Goal: Task Accomplishment & Management: Use online tool/utility

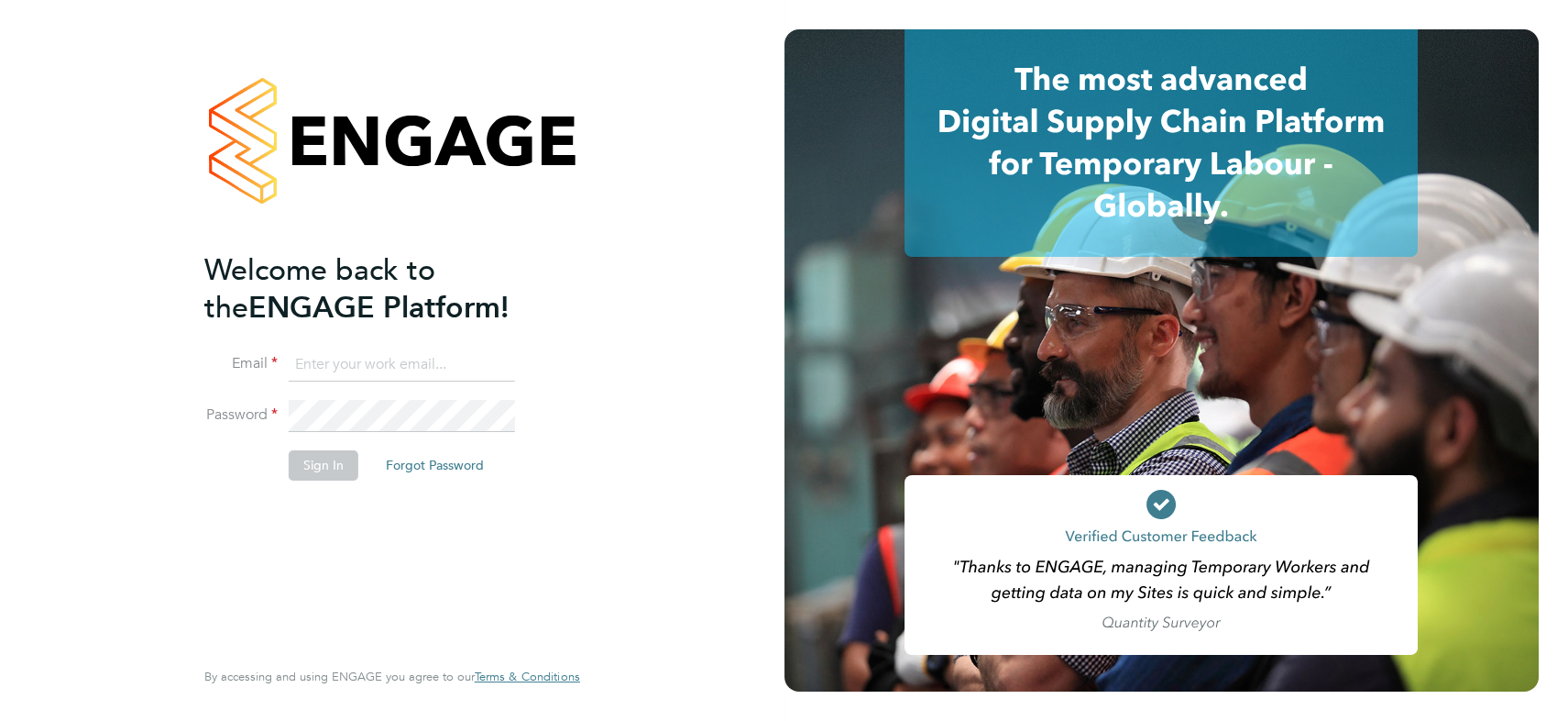
type input "james.symons@nowcareers.co.uk"
click at [328, 456] on button "Sign In" at bounding box center [323, 464] width 70 height 29
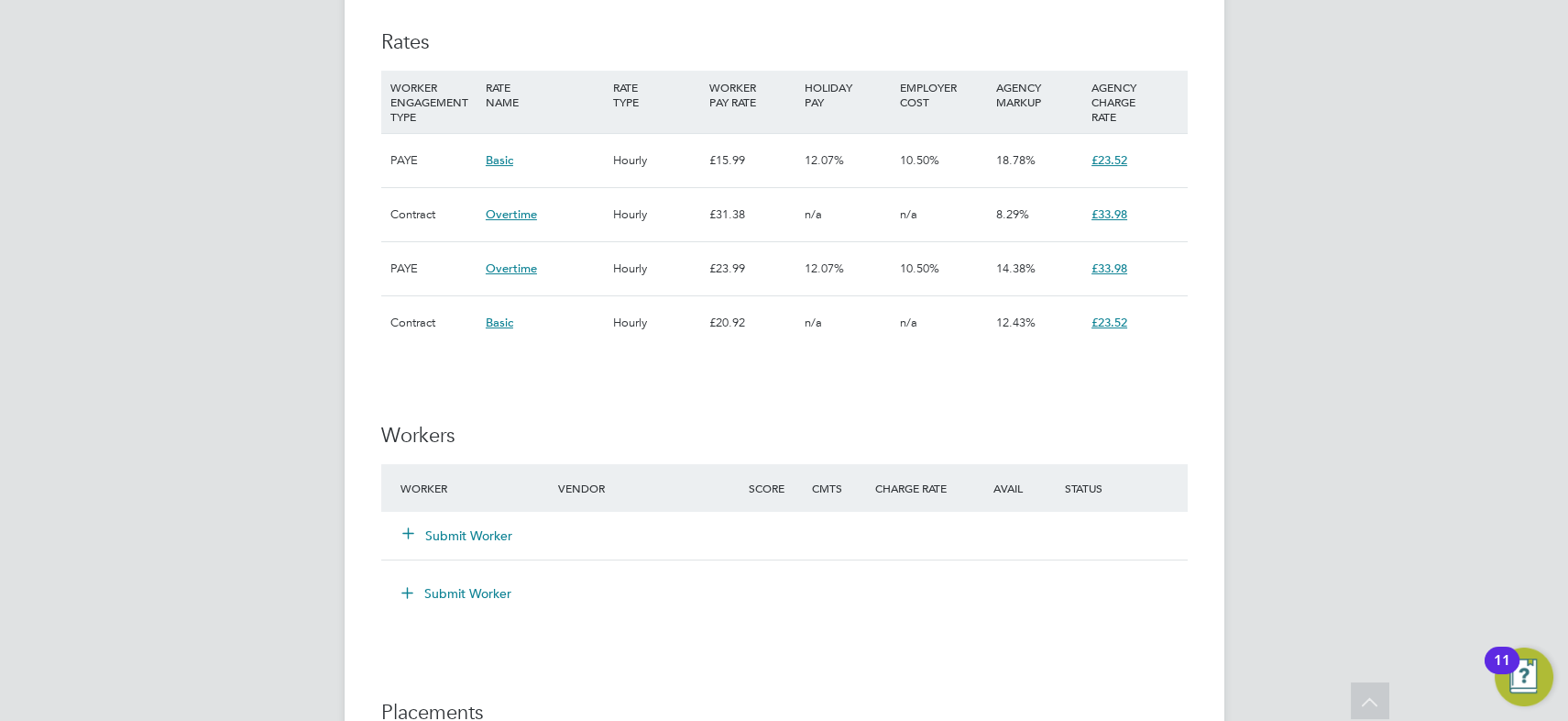
scroll to position [1416, 0]
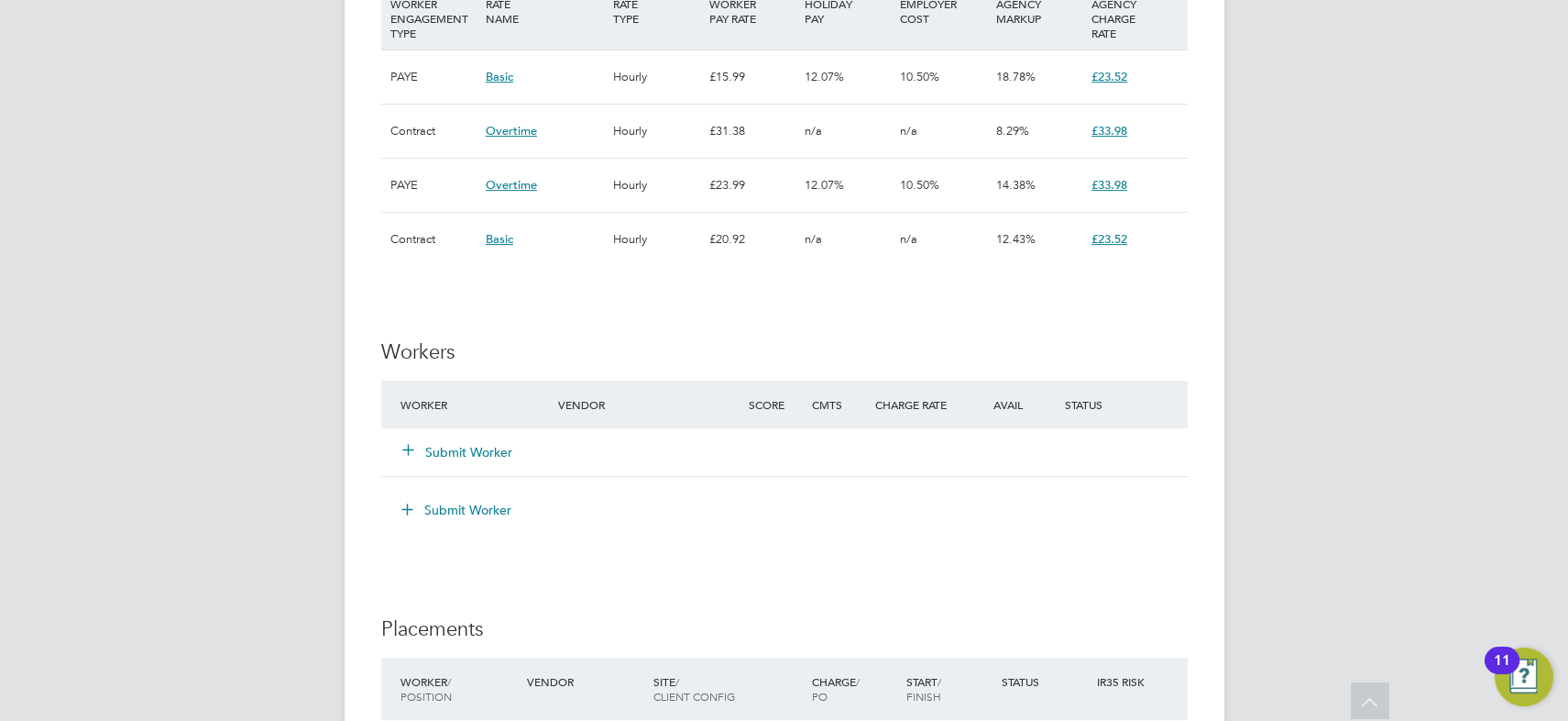
click at [455, 442] on button "Submit Worker" at bounding box center [458, 451] width 110 height 18
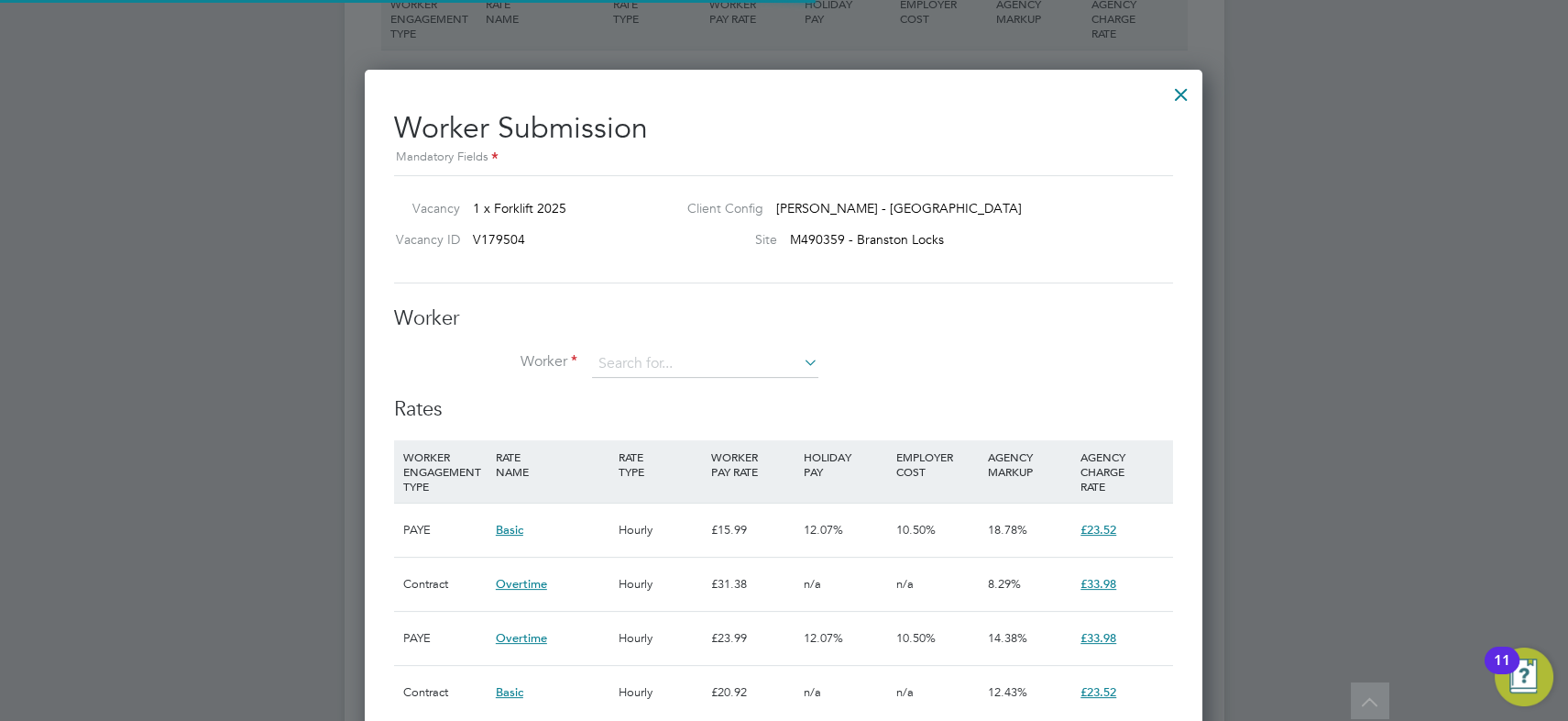
scroll to position [54, 124]
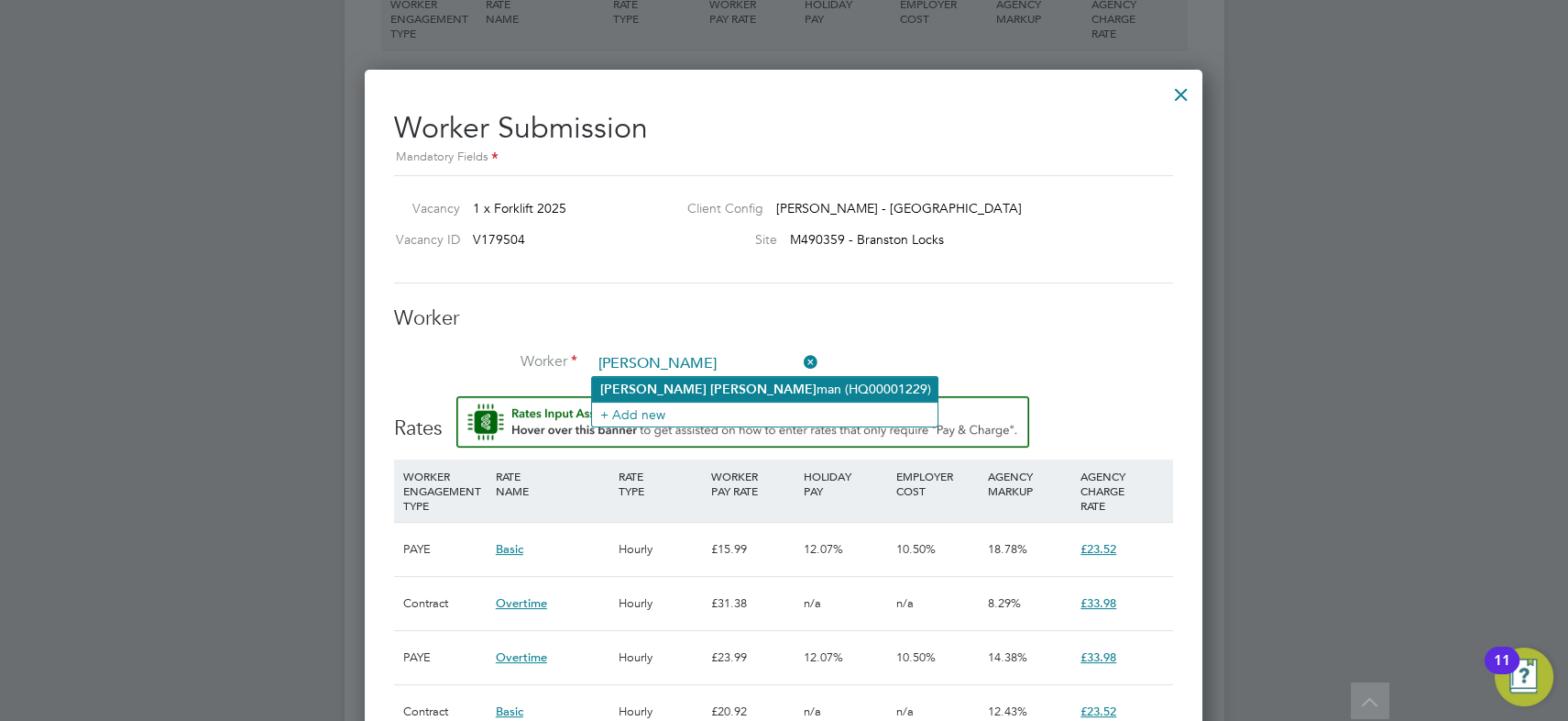
click at [668, 382] on li "[PERSON_NAME] man (HQ00001229)" at bounding box center [765, 388] width 345 height 25
type input "[PERSON_NAME] (HQ00001229)"
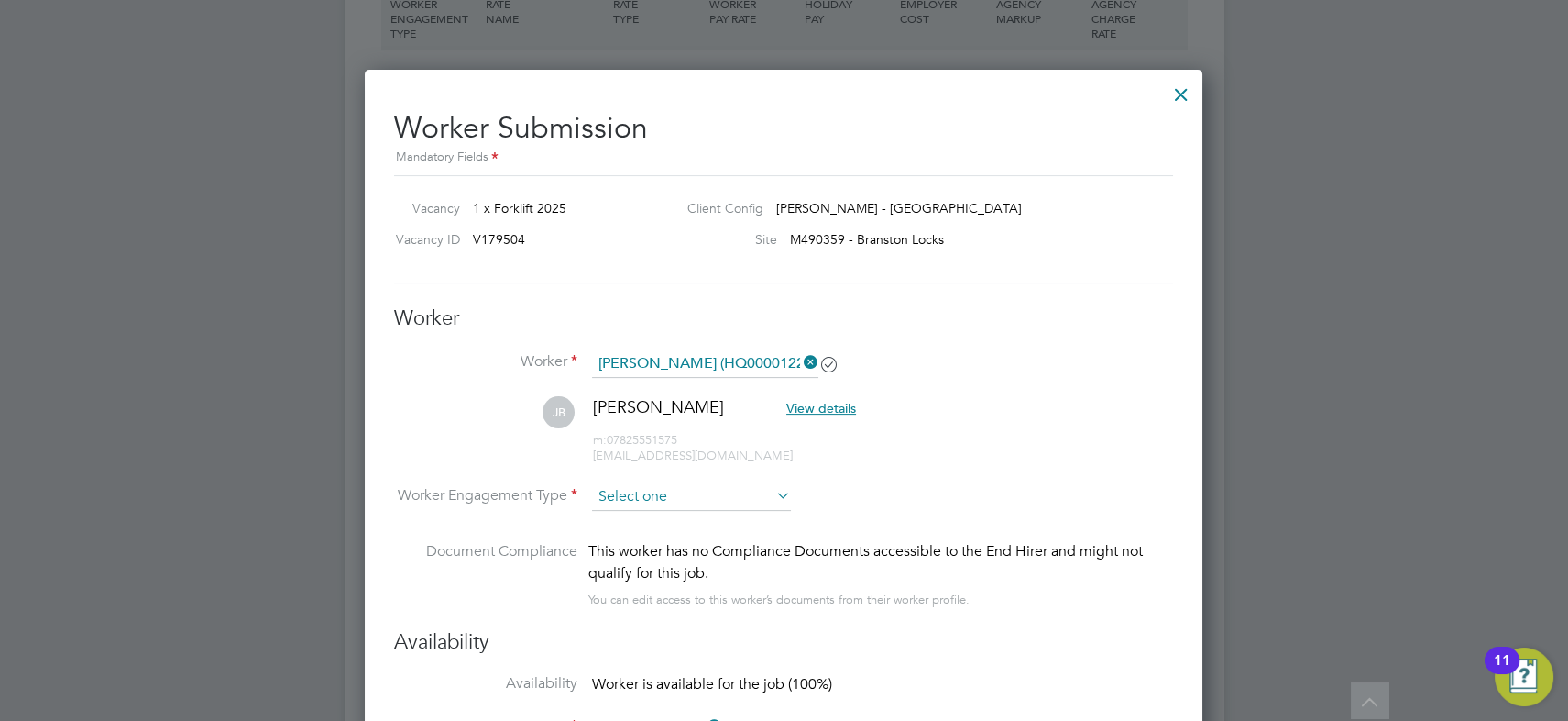
click at [649, 493] on input at bounding box center [691, 497] width 199 height 28
click at [649, 518] on li "Contract" at bounding box center [692, 520] width 200 height 24
type input "Contract"
click at [910, 446] on li "[PERSON_NAME] View details m: 07825551575 [EMAIL_ADDRESS][DOMAIN_NAME]" at bounding box center [784, 439] width 779 height 87
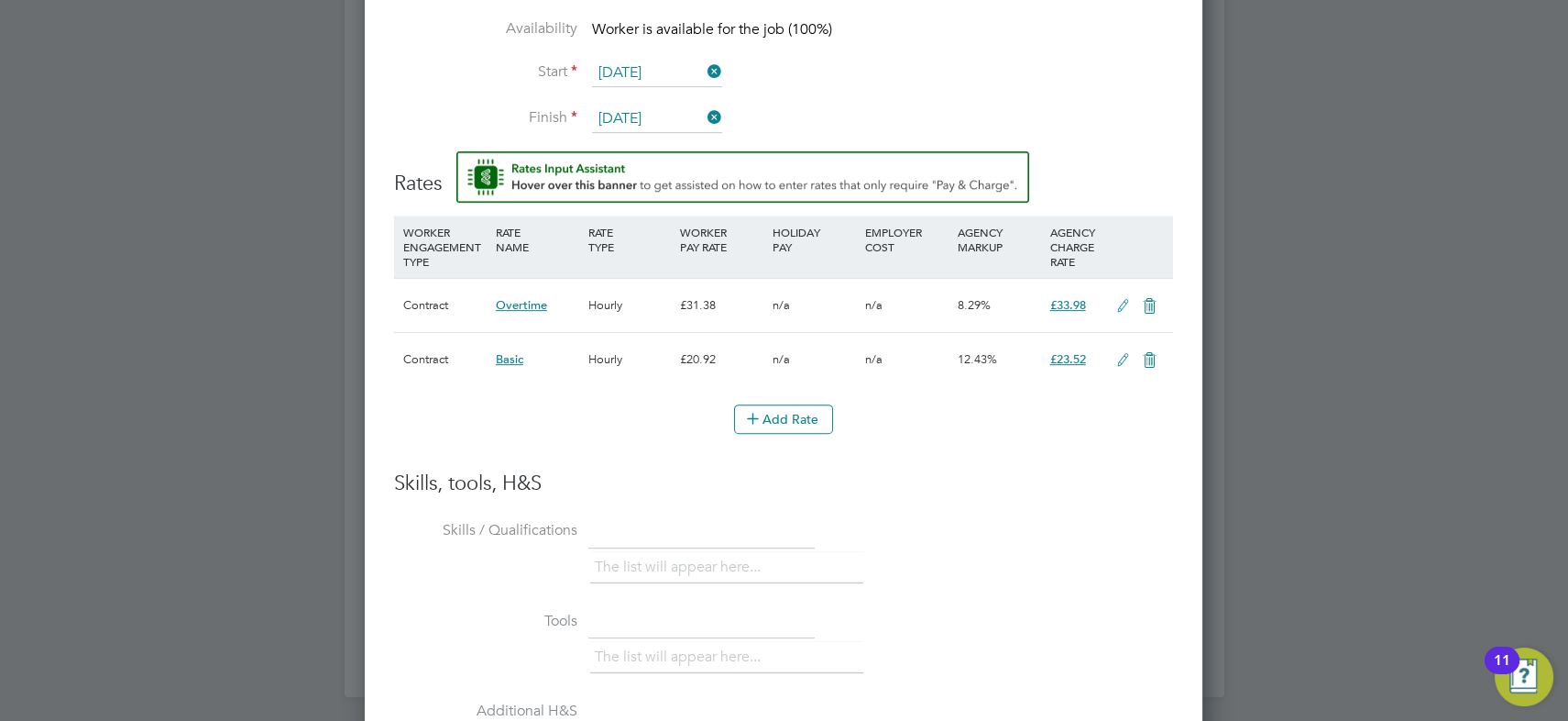
click at [1124, 299] on icon at bounding box center [1122, 306] width 23 height 15
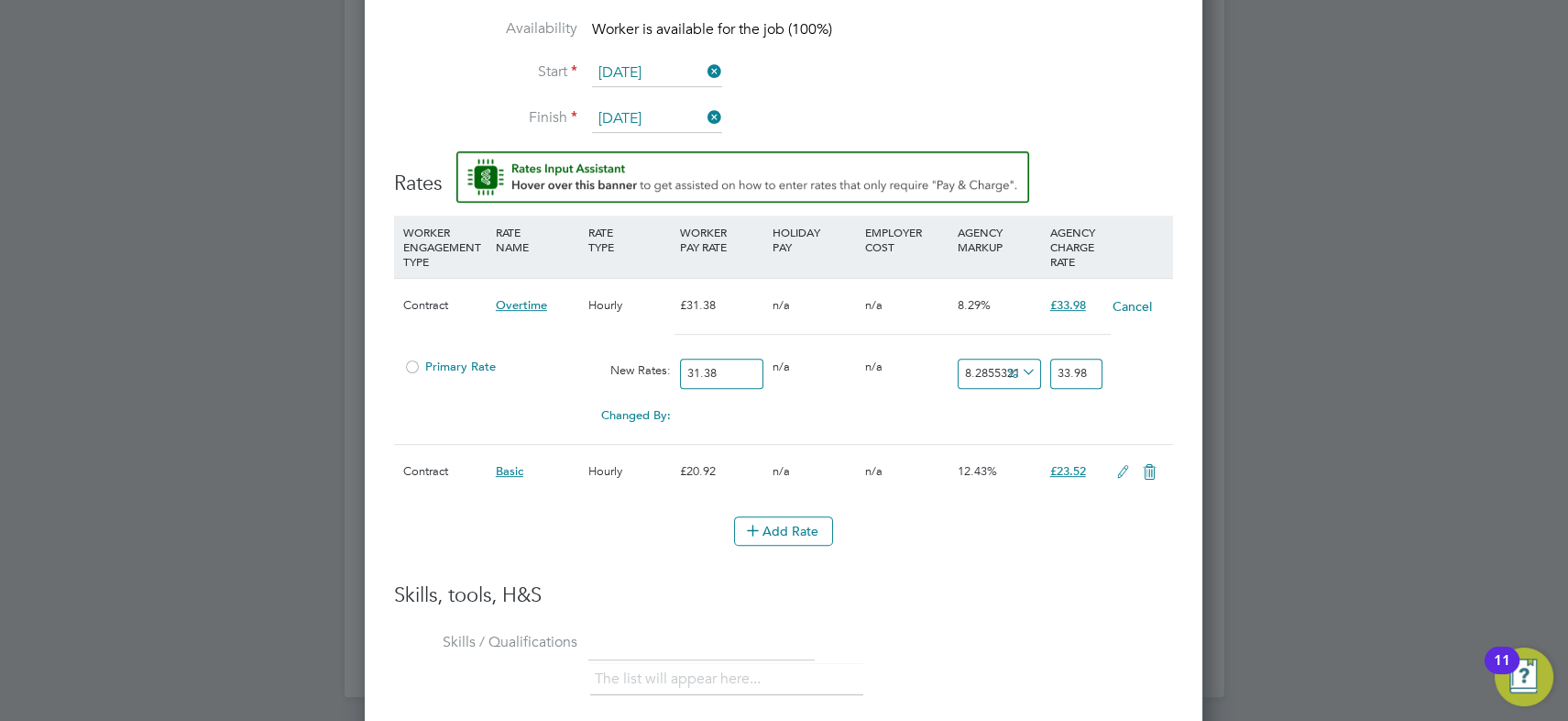
click at [411, 365] on div at bounding box center [412, 372] width 18 height 14
drag, startPoint x: 934, startPoint y: 577, endPoint x: 938, endPoint y: 542, distance: 35.2
click at [934, 576] on ng-form "Worker Worker [PERSON_NAME] (HQ00001229) [PERSON_NAME] View details m: 07825551…" at bounding box center [784, 392] width 779 height 1484
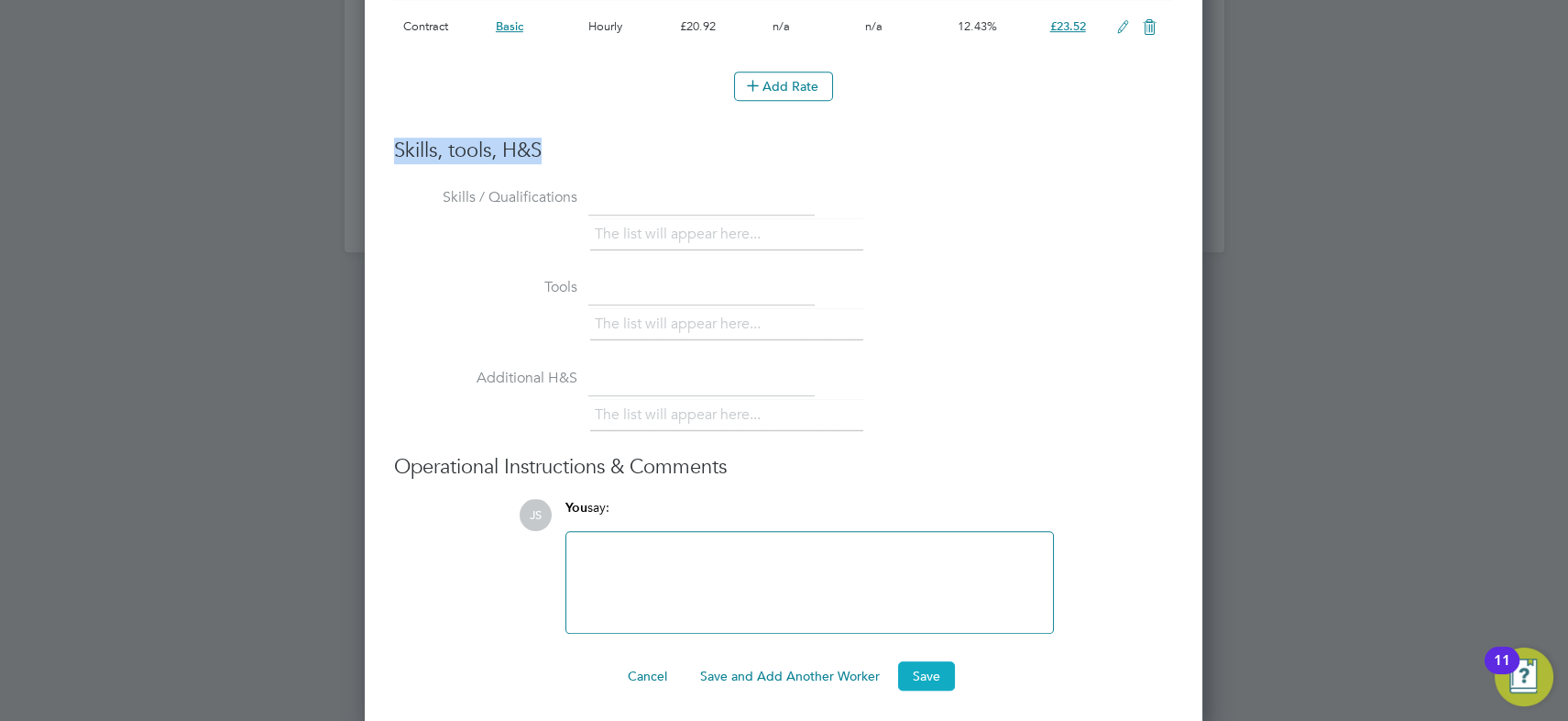
click at [937, 666] on button "Save" at bounding box center [926, 675] width 57 height 29
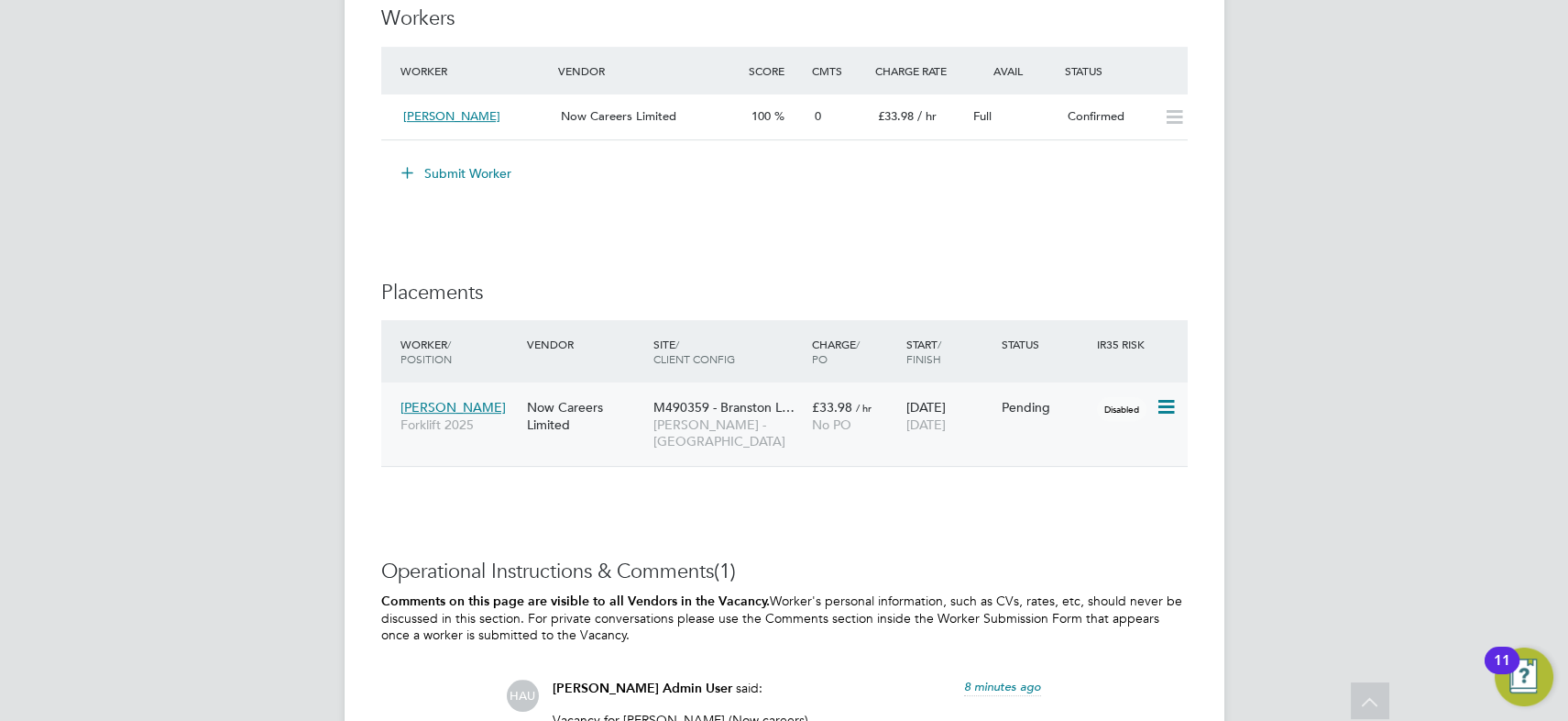
click at [1162, 404] on icon at bounding box center [1165, 407] width 18 height 22
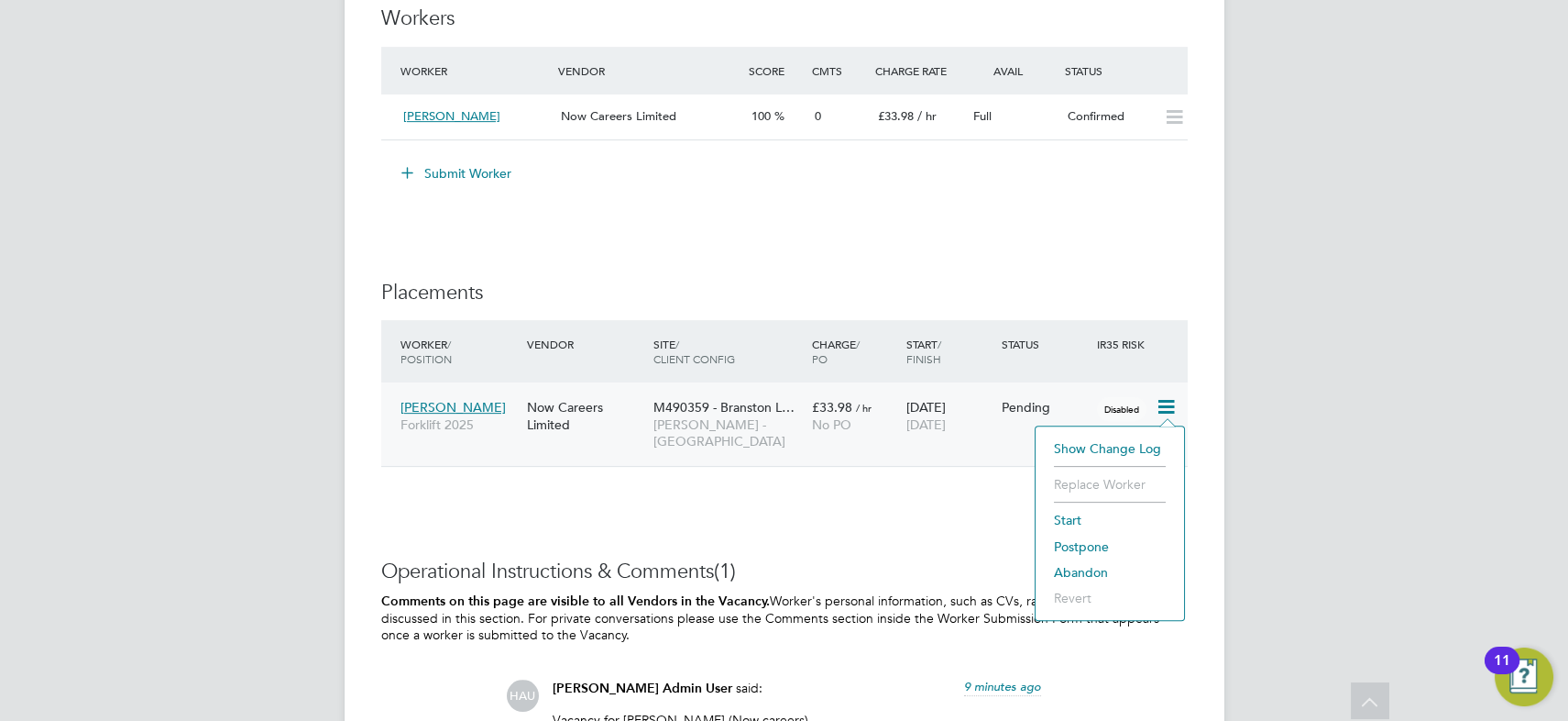
click at [1064, 522] on li "Start" at bounding box center [1109, 520] width 130 height 26
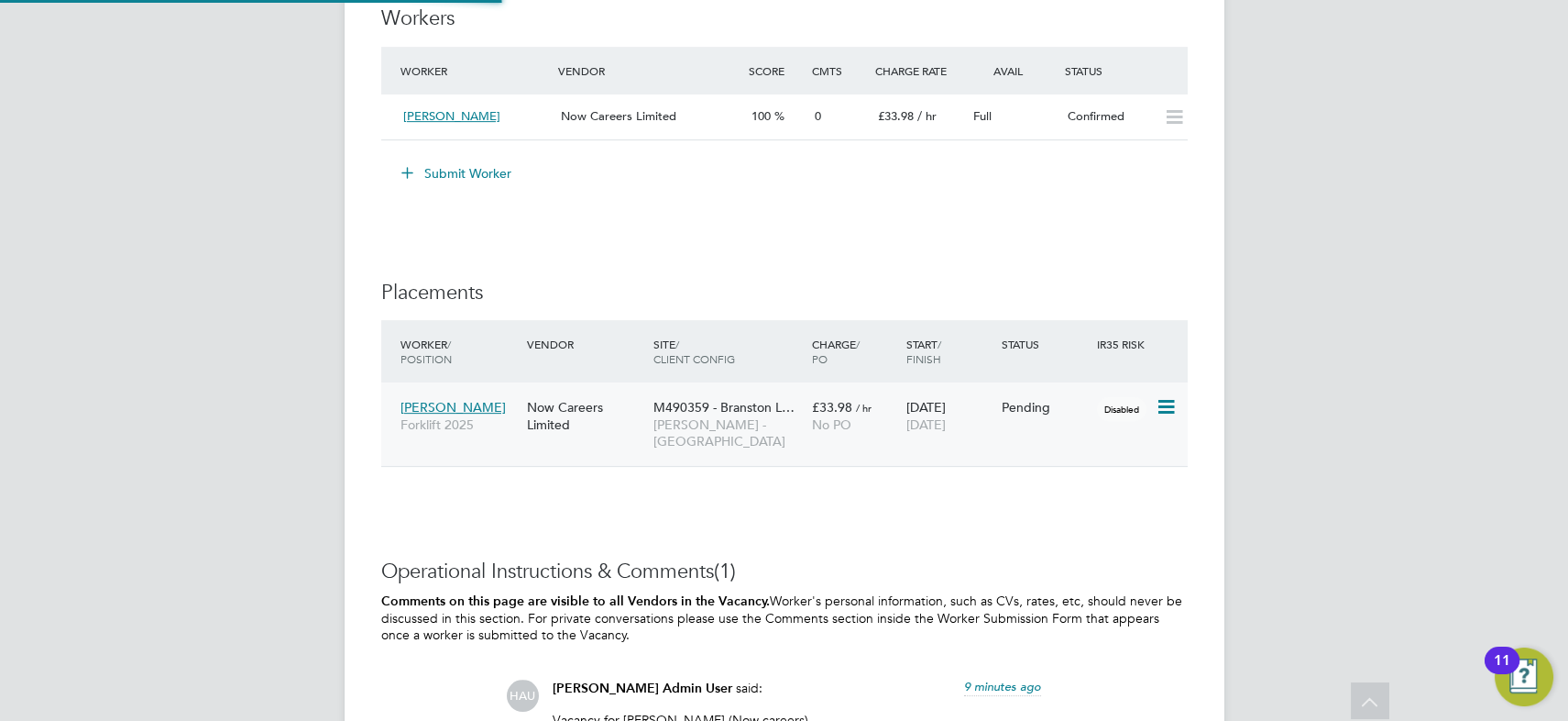
type input "[PERSON_NAME]"
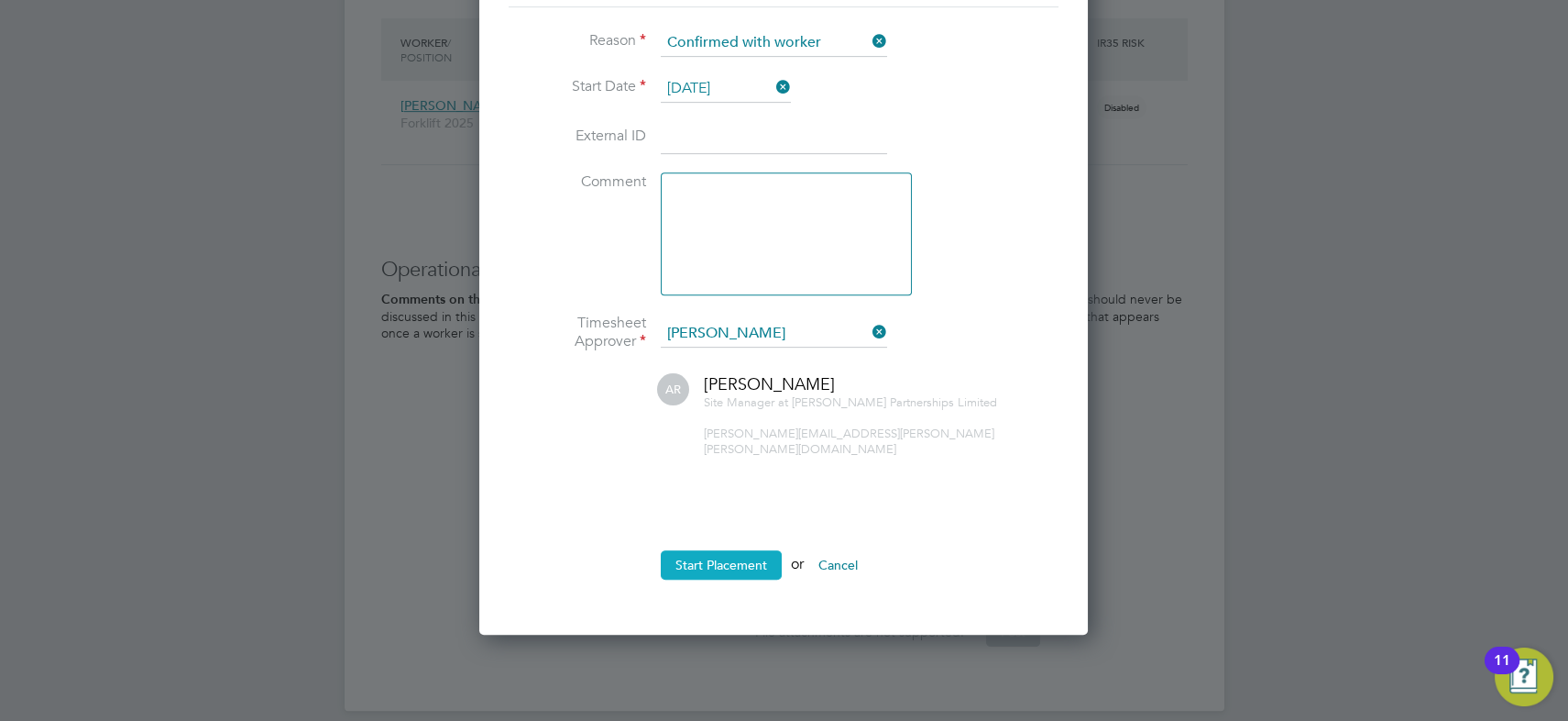
click at [752, 550] on button "Start Placement" at bounding box center [721, 564] width 121 height 29
